Goal: Find contact information: Find contact information

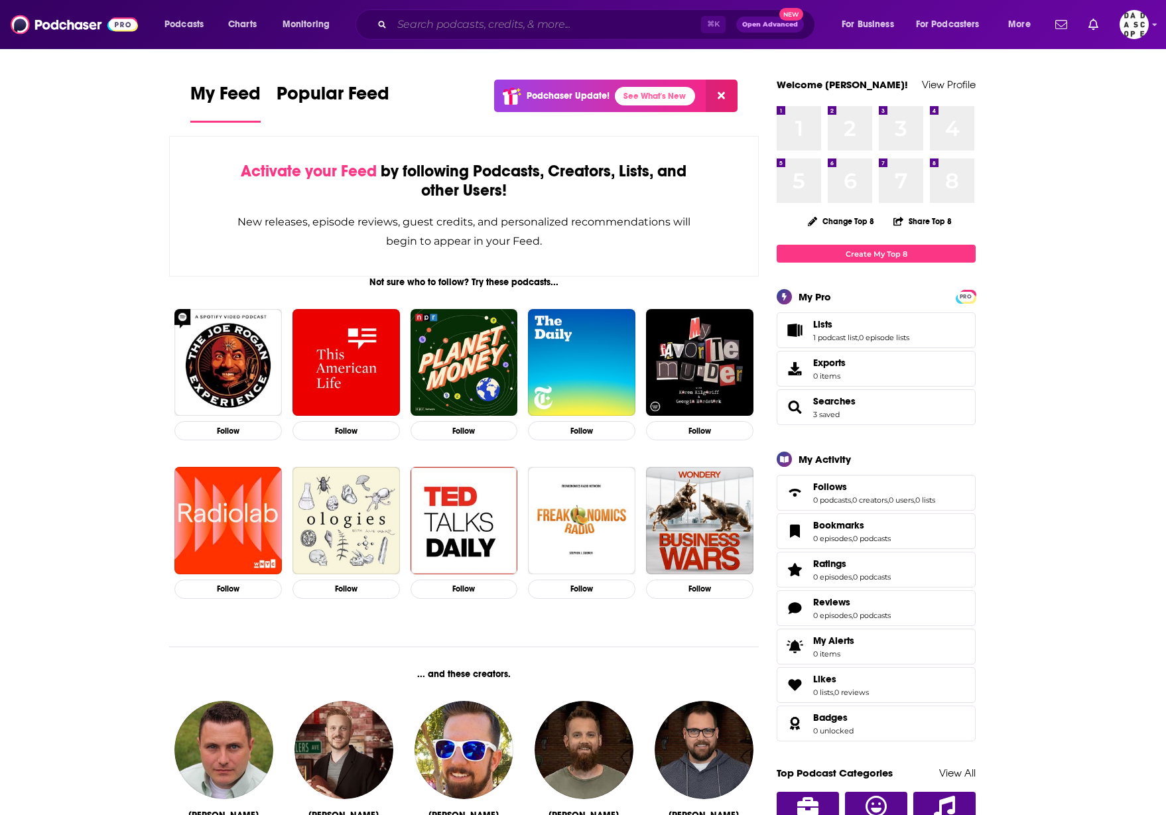
click at [518, 26] on input "Search podcasts, credits, & more..." at bounding box center [546, 24] width 309 height 21
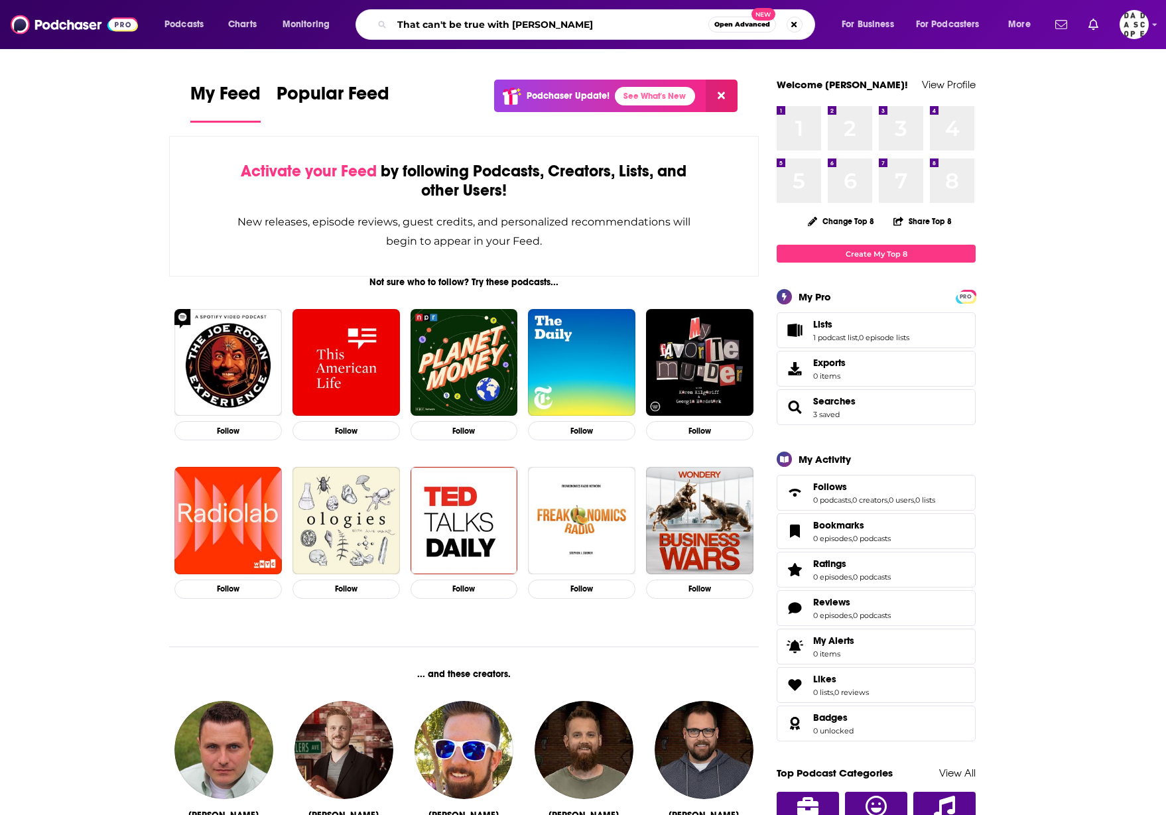
type input "That can't be true with [PERSON_NAME]"
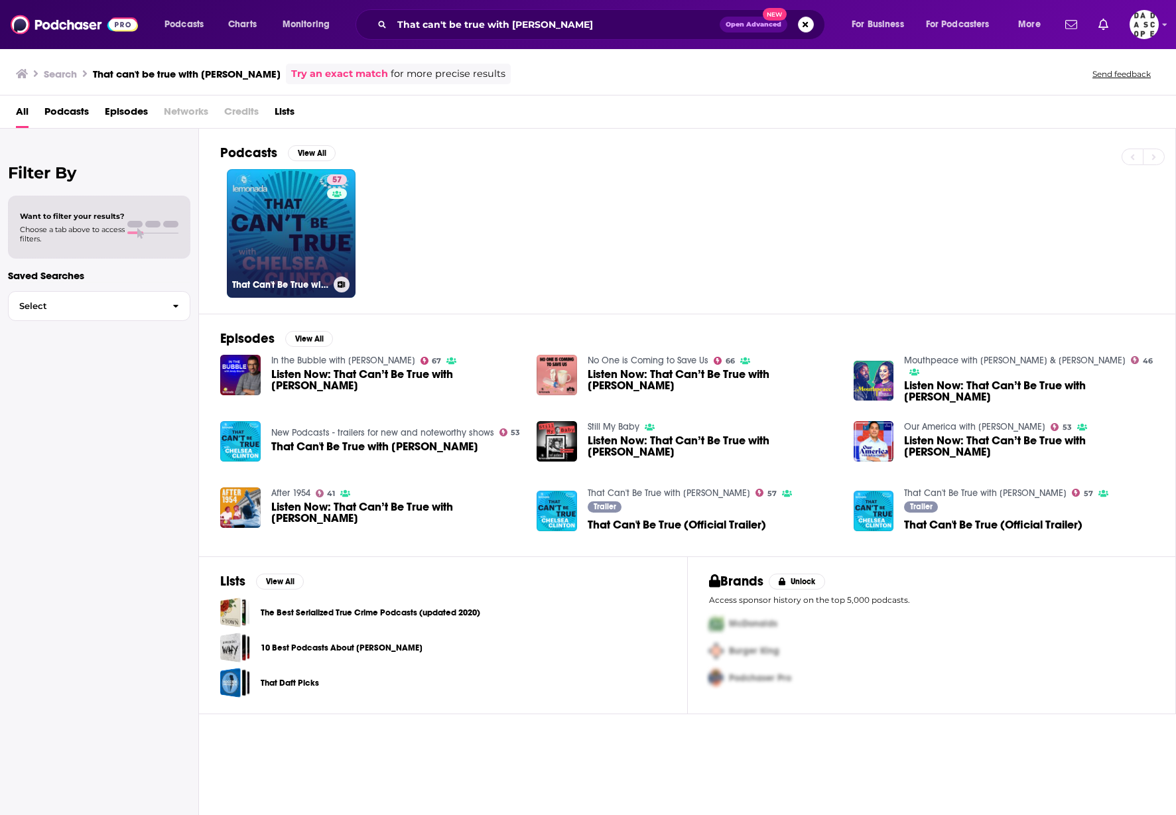
click at [308, 236] on link "57 That Can't Be True with [PERSON_NAME]" at bounding box center [291, 233] width 129 height 129
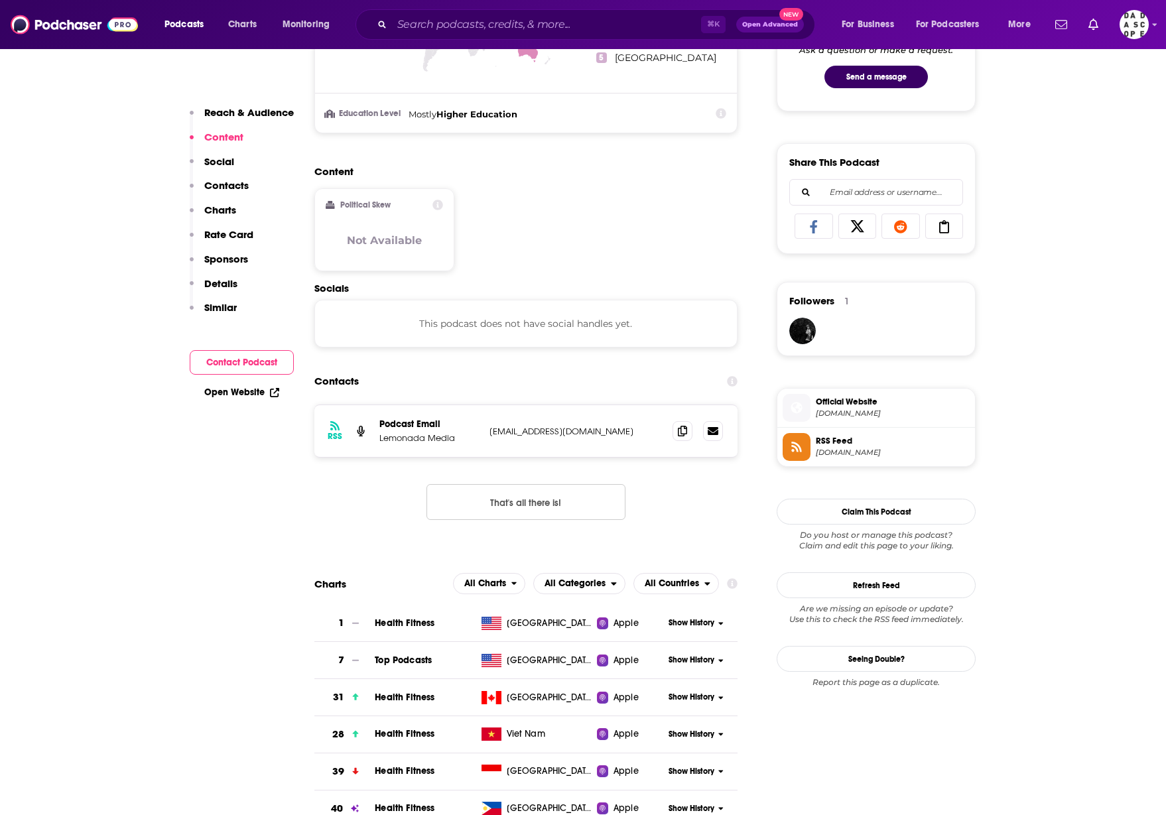
scroll to position [740, 0]
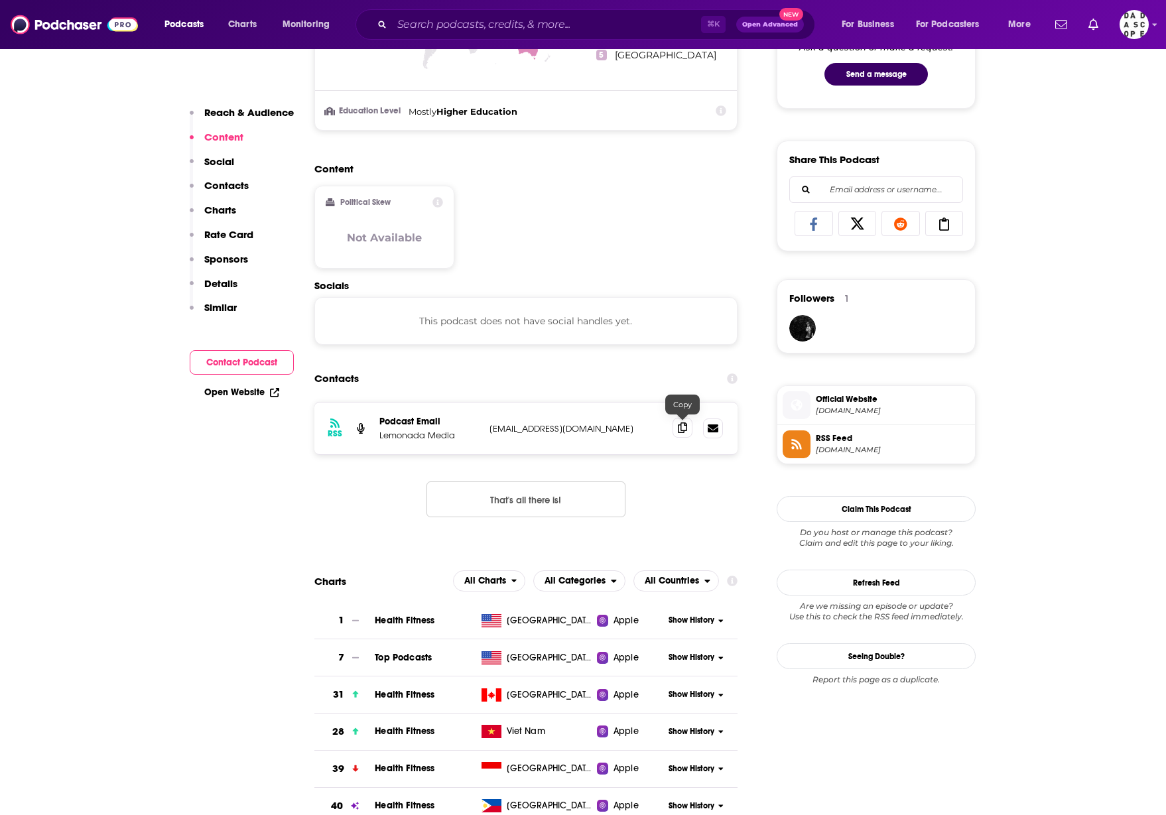
click at [688, 430] on span at bounding box center [682, 428] width 20 height 20
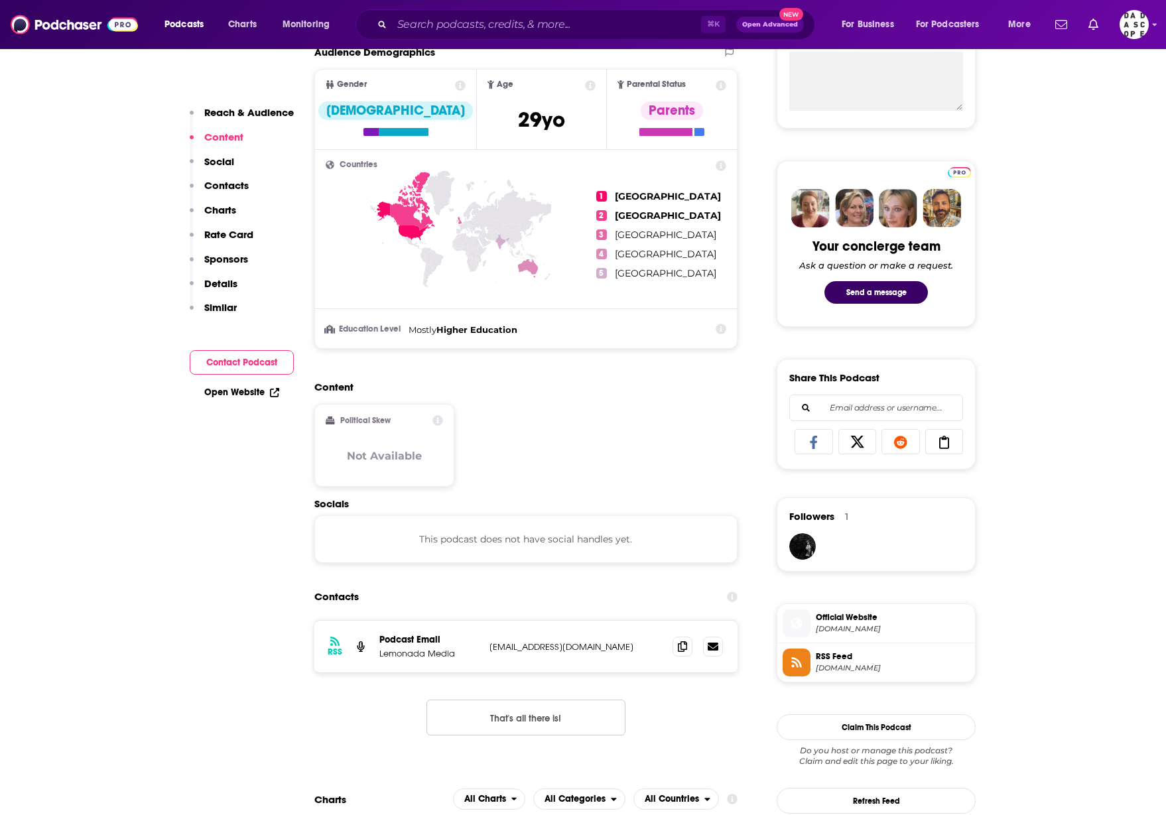
scroll to position [82, 0]
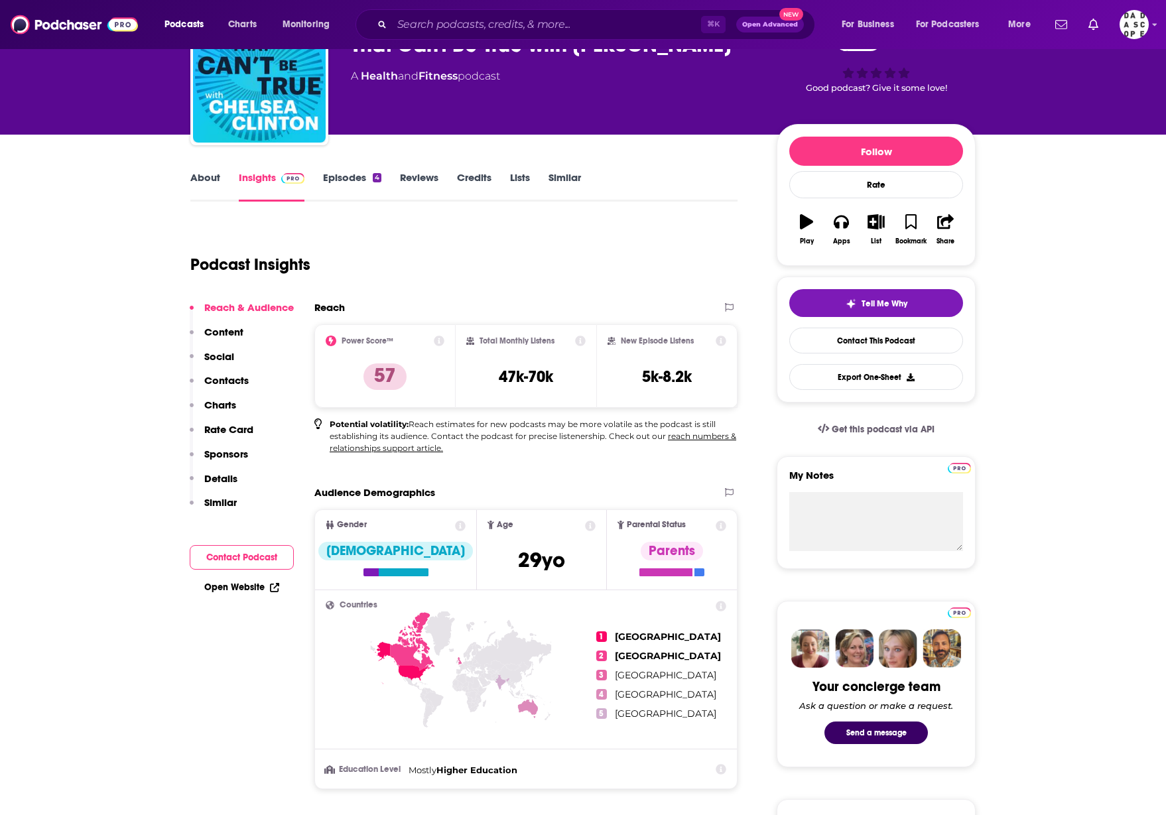
click at [243, 560] on button "Contact Podcast" at bounding box center [242, 557] width 104 height 25
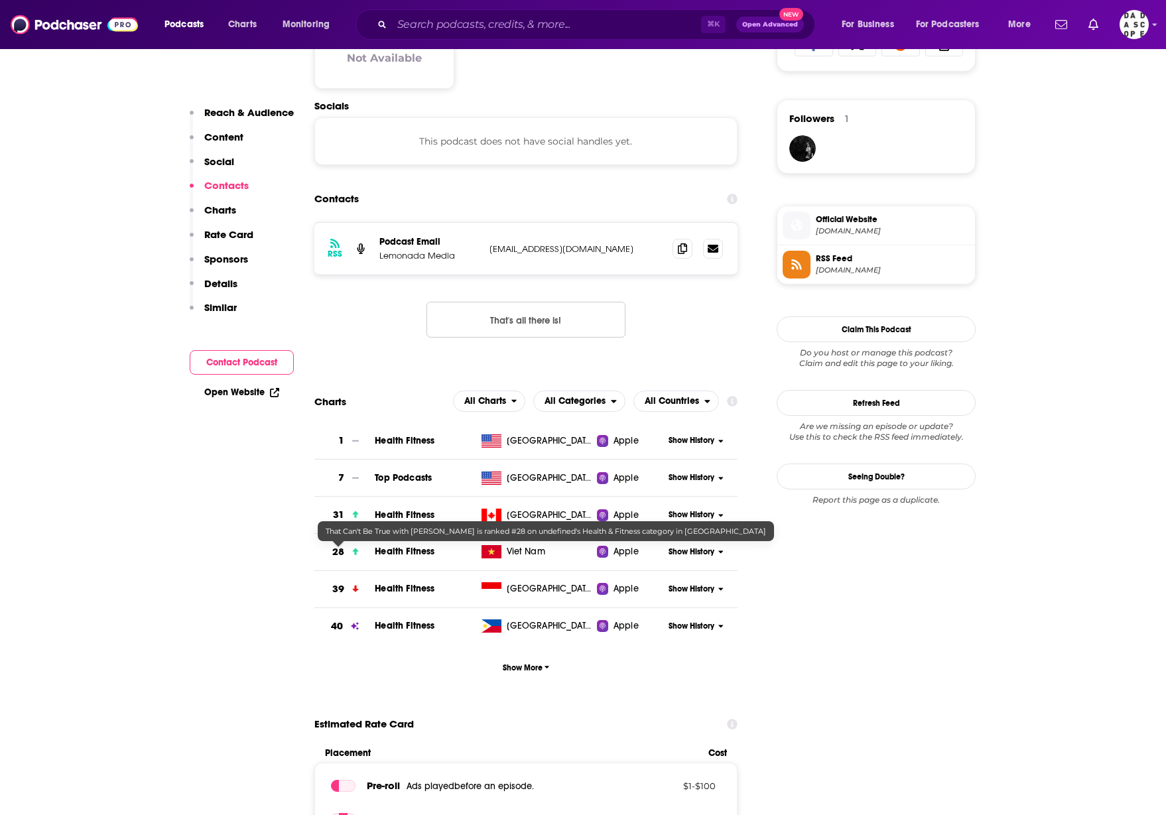
scroll to position [922, 0]
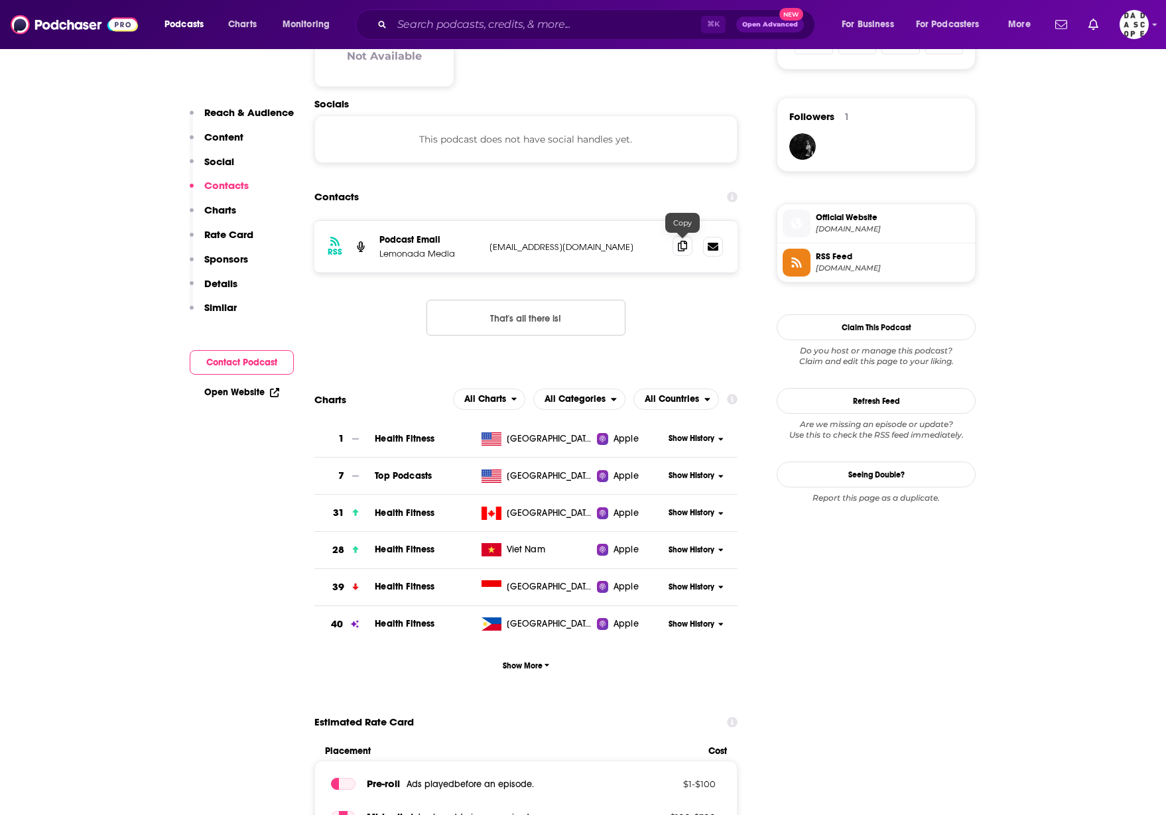
click at [674, 249] on span at bounding box center [682, 246] width 20 height 20
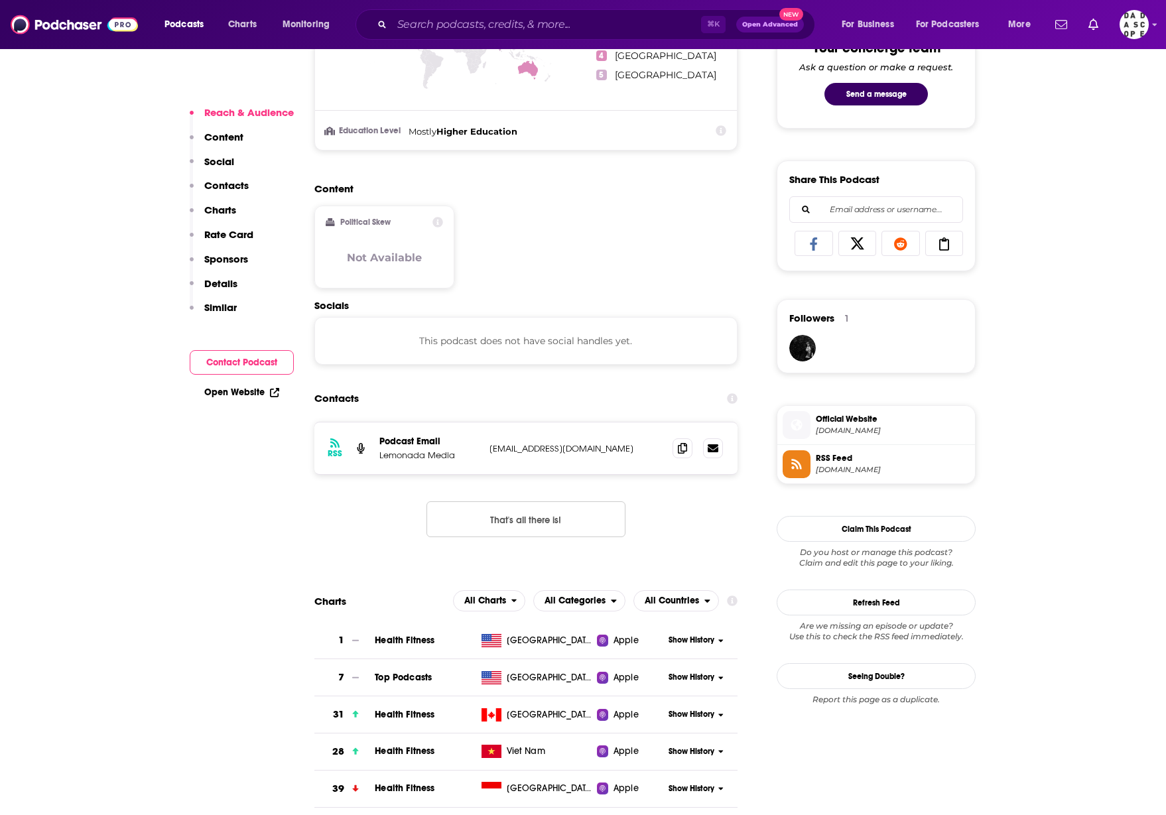
scroll to position [732, 0]
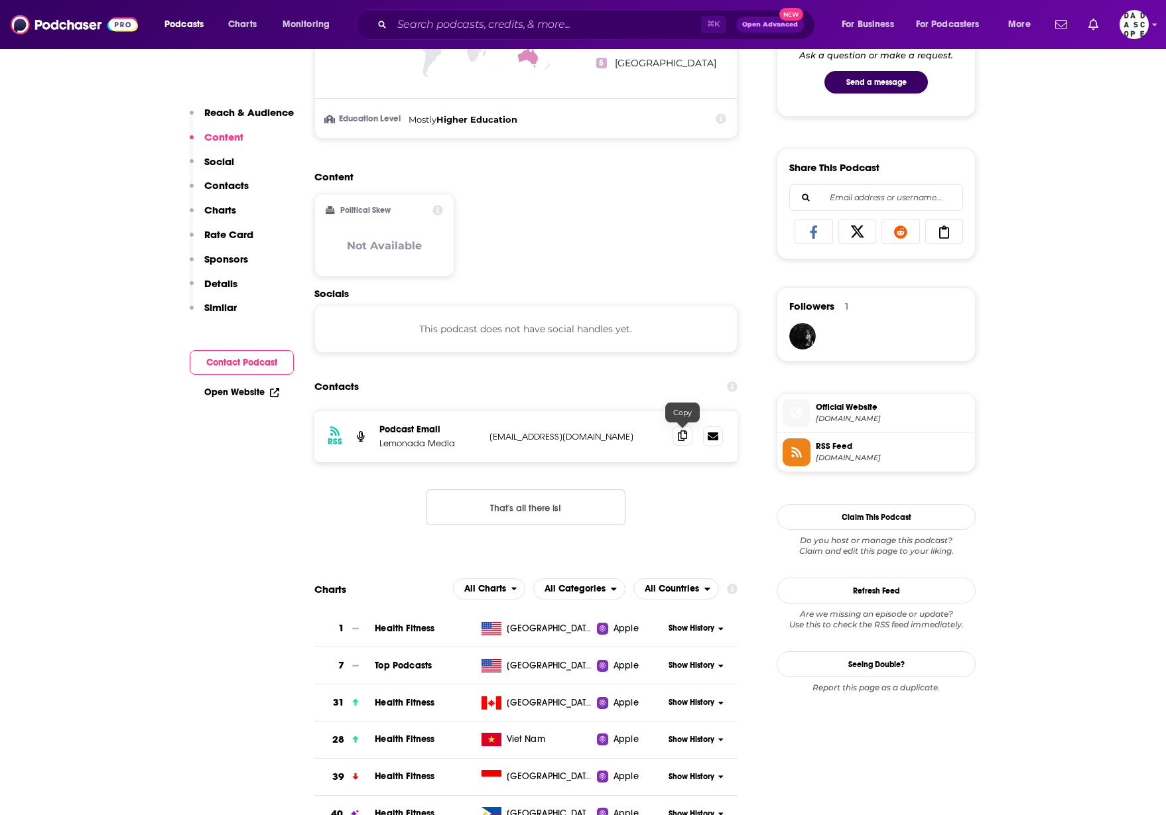
click at [678, 438] on icon at bounding box center [682, 435] width 9 height 11
